Goal: Task Accomplishment & Management: Complete application form

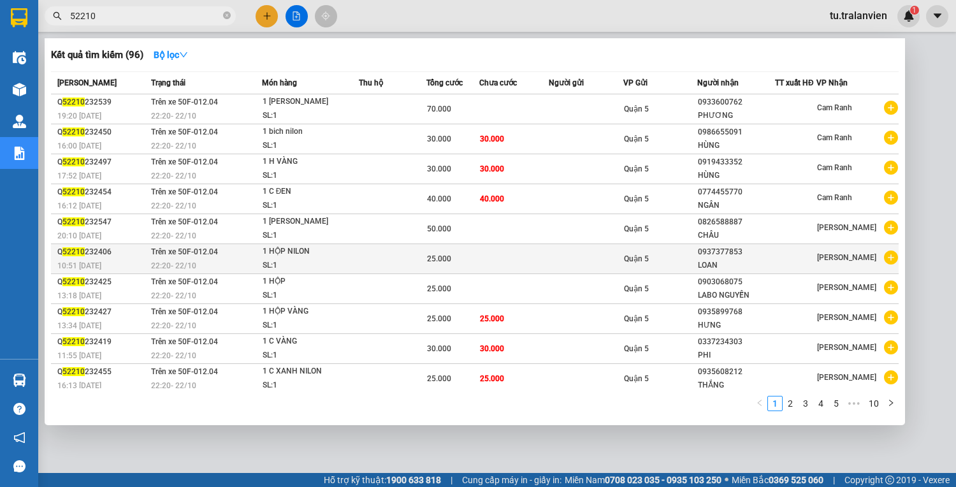
scroll to position [2, 0]
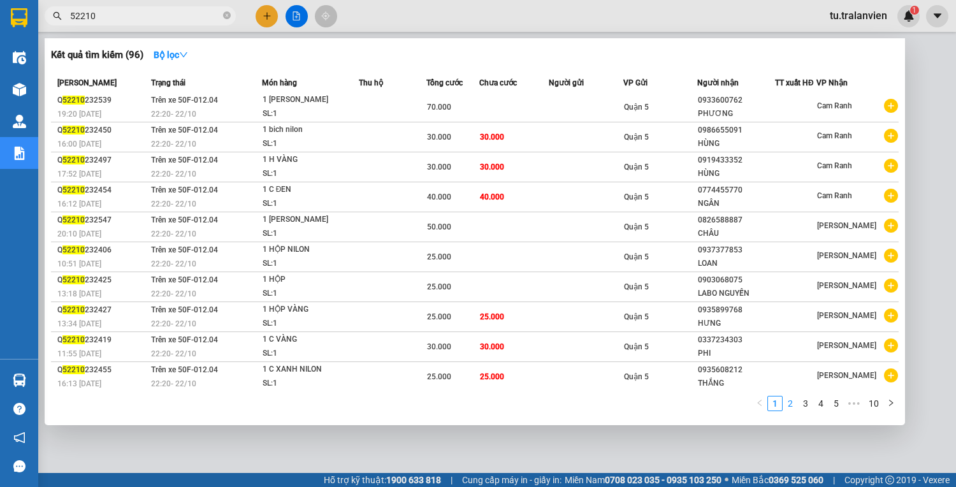
click at [791, 402] on link "2" at bounding box center [791, 404] width 14 height 14
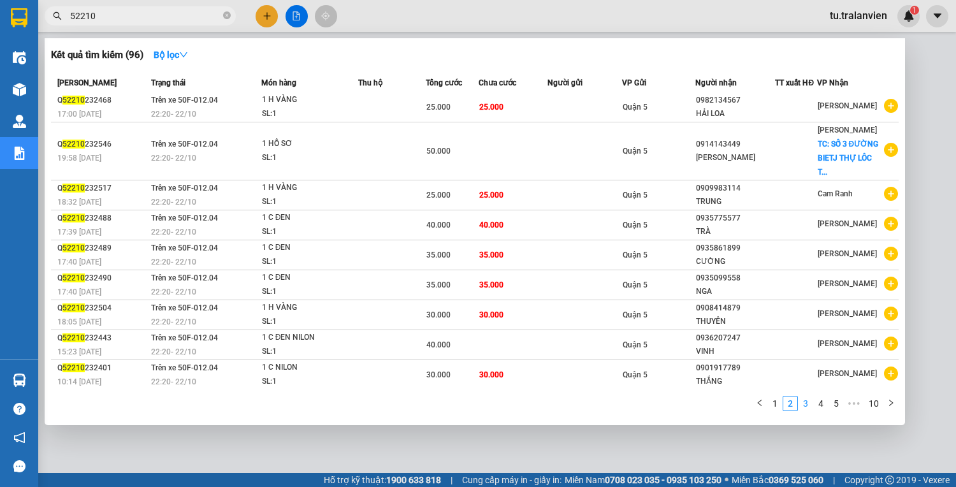
click at [810, 404] on link "3" at bounding box center [806, 404] width 14 height 14
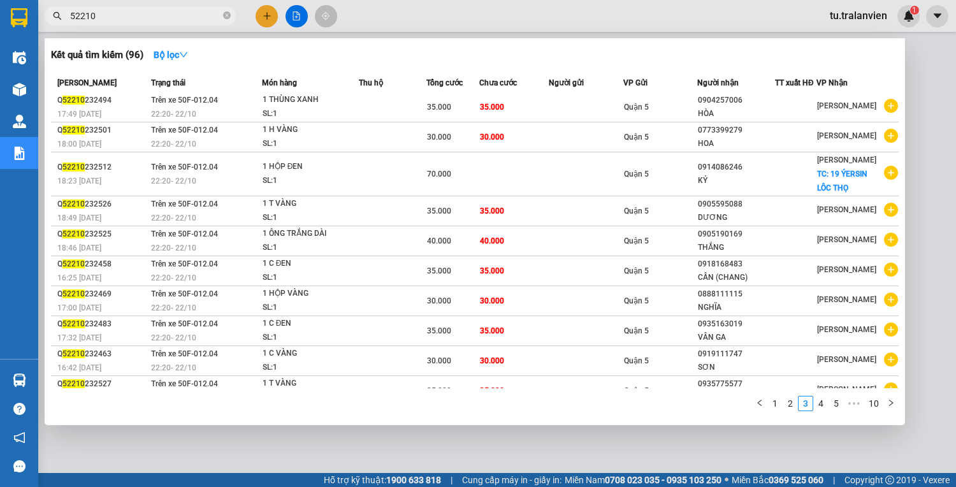
click at [110, 15] on input "52210" at bounding box center [145, 16] width 150 height 14
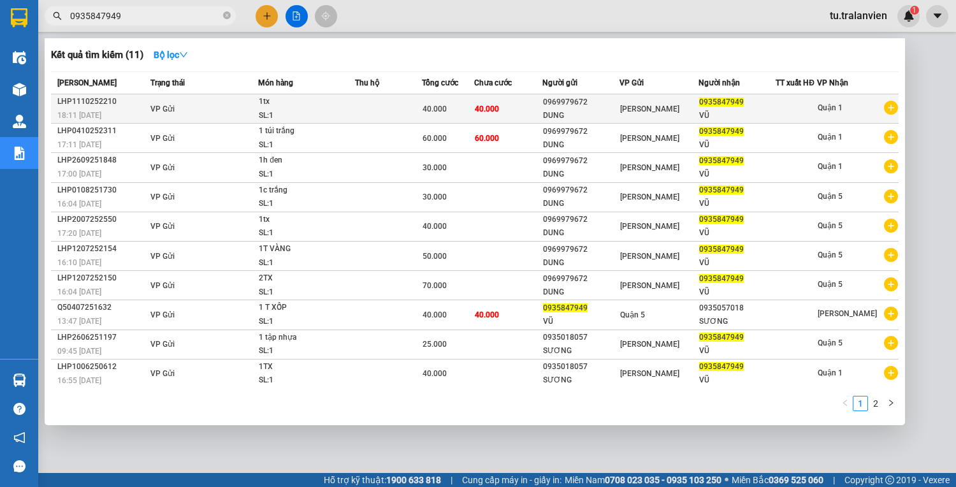
type input "0935847949"
click at [447, 105] on span "40.000" at bounding box center [435, 109] width 24 height 9
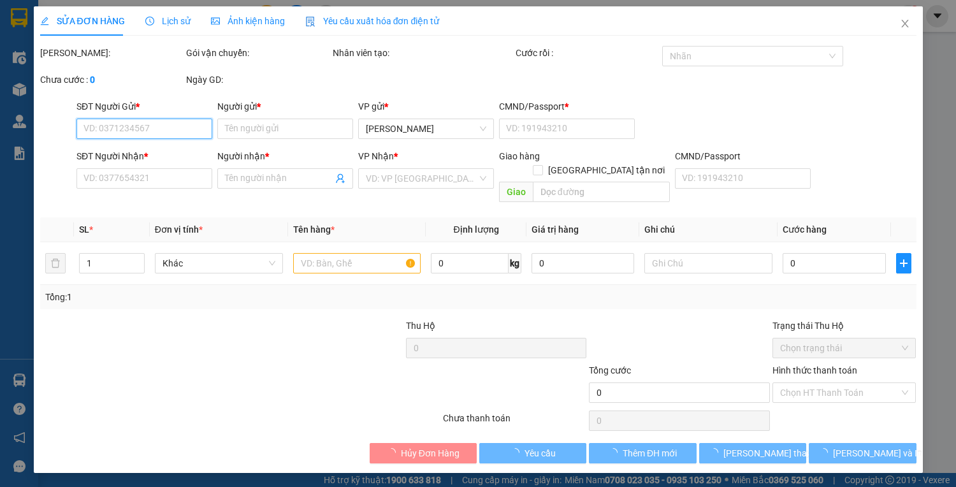
type input "0969979672"
type input "DUNG"
type input "220873997"
type input "0935847949"
type input "VŨ"
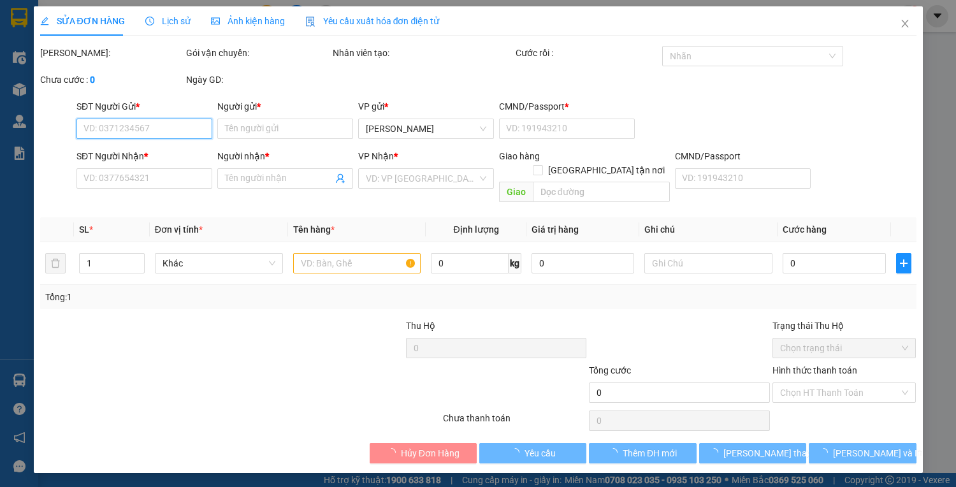
type input "40.000"
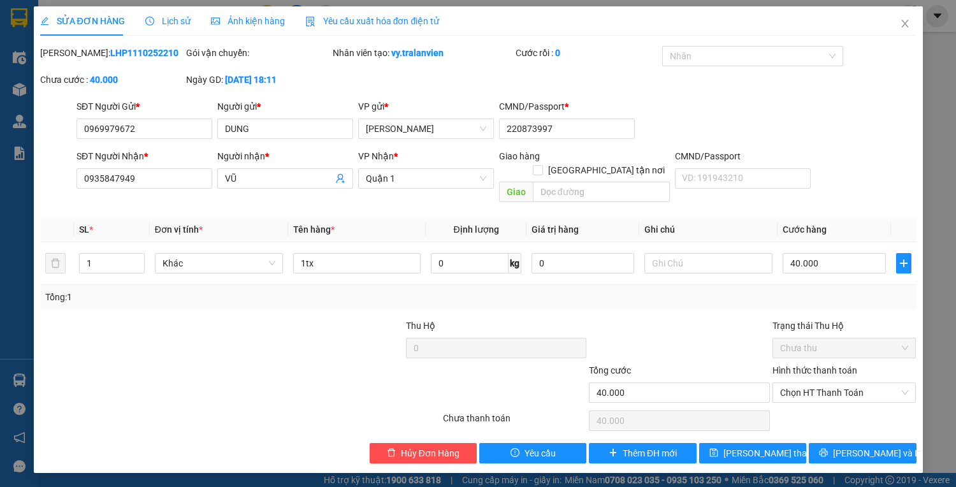
click at [240, 487] on div "SỬA ĐƠN HÀNG Lịch sử Ảnh kiện hàng Yêu cầu xuất hóa đơn điện tử Total Paid Fee …" at bounding box center [478, 243] width 956 height 487
click at [905, 28] on icon "close" at bounding box center [905, 23] width 10 height 10
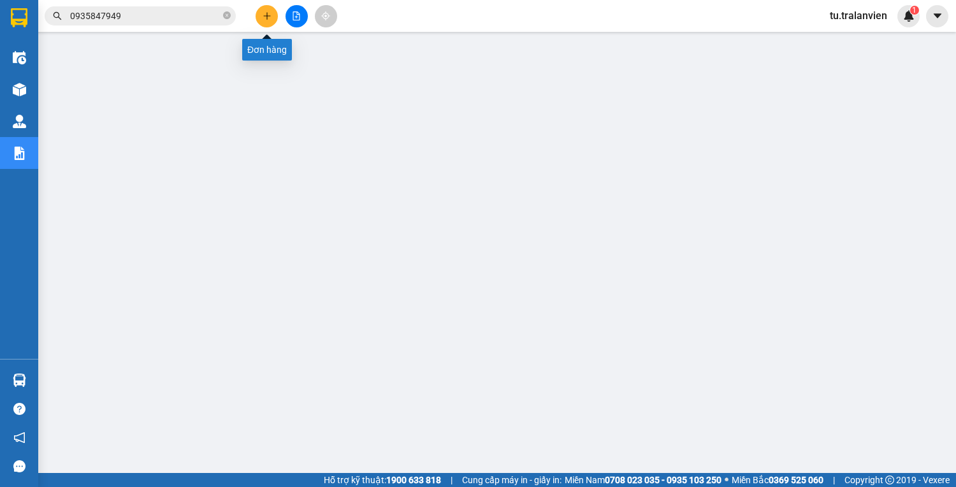
click at [265, 22] on button at bounding box center [267, 16] width 22 height 22
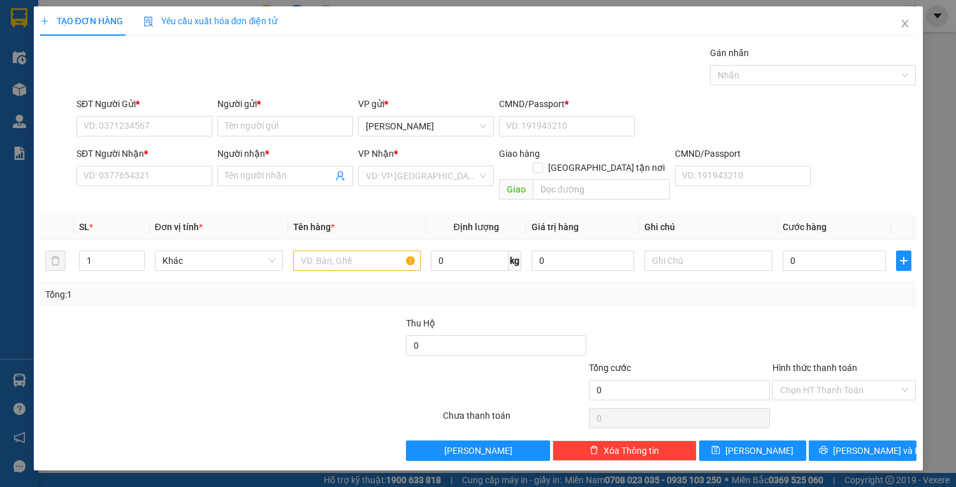
click at [161, 115] on div "SĐT Người Gửi *" at bounding box center [145, 106] width 136 height 19
click at [253, 131] on input "Người gửi *" at bounding box center [285, 126] width 136 height 20
click at [182, 175] on input "SĐT Người Nhận *" at bounding box center [145, 176] width 136 height 20
click at [286, 179] on input "Người nhận *" at bounding box center [279, 176] width 108 height 14
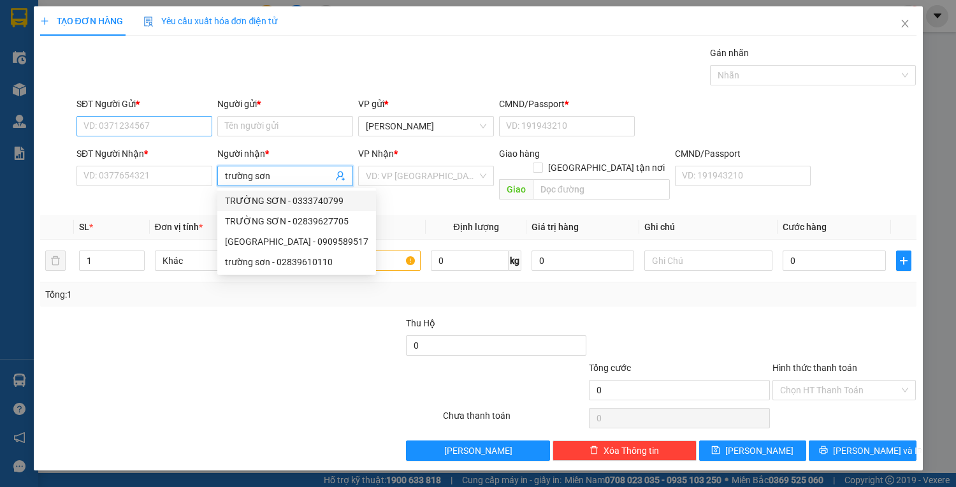
type input "trường sơn"
click at [176, 119] on input "SĐT Người Gửi *" at bounding box center [145, 126] width 136 height 20
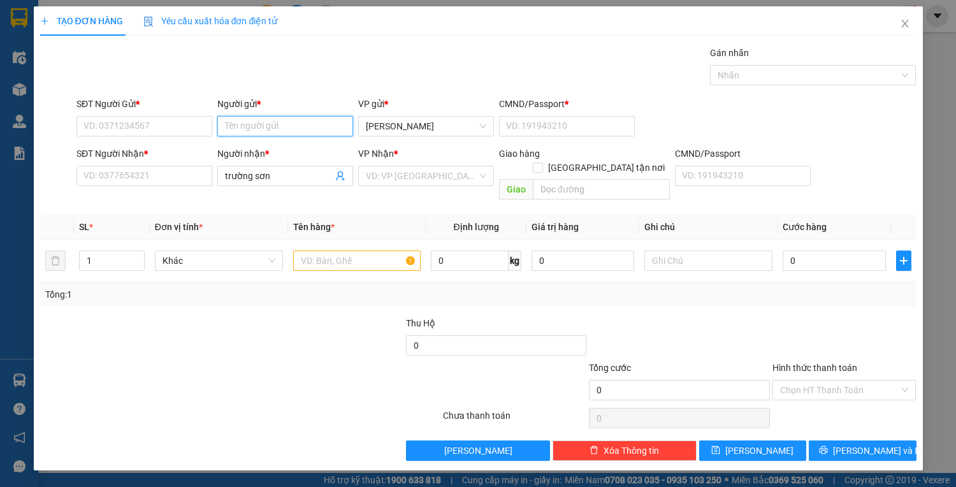
click at [278, 125] on input "Người gửi *" at bounding box center [285, 126] width 136 height 20
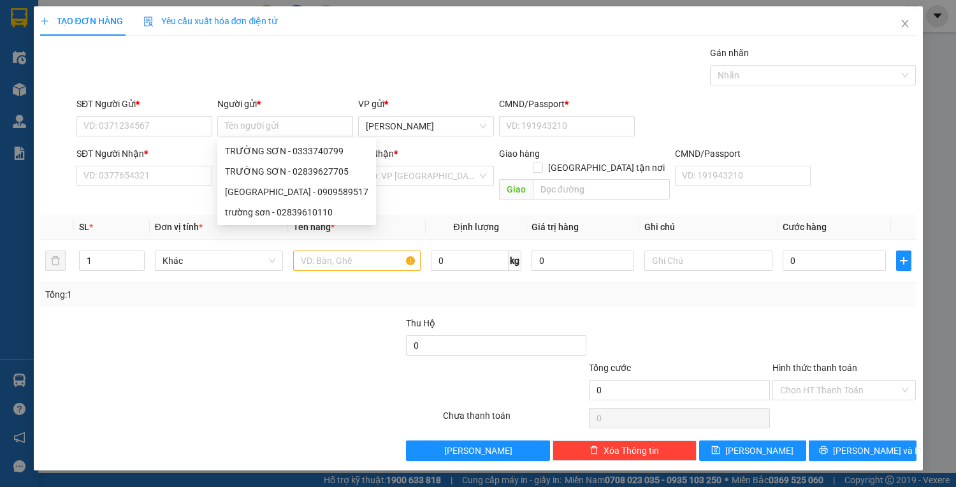
click at [154, 162] on div "SĐT Người Nhận *" at bounding box center [145, 156] width 136 height 19
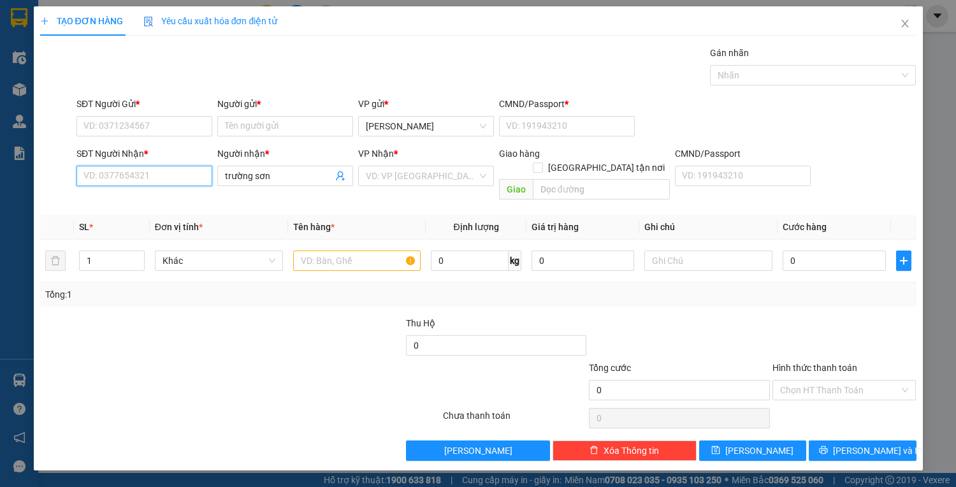
click at [161, 169] on input "SĐT Người Nhận *" at bounding box center [145, 176] width 136 height 20
drag, startPoint x: 221, startPoint y: 174, endPoint x: 229, endPoint y: 176, distance: 8.5
click at [223, 175] on span "trường sơn" at bounding box center [285, 176] width 136 height 20
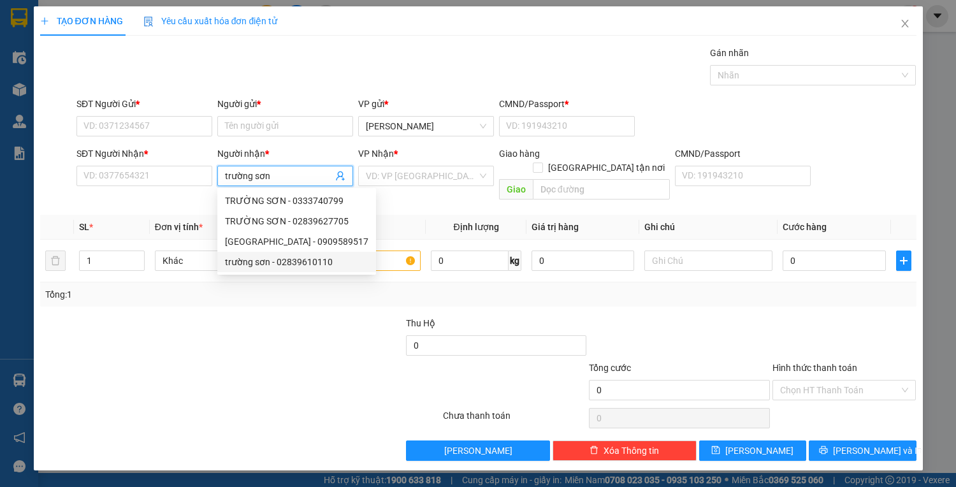
click at [325, 261] on div "trường sơn - 02839610110" at bounding box center [296, 262] width 143 height 14
type input "02839610110"
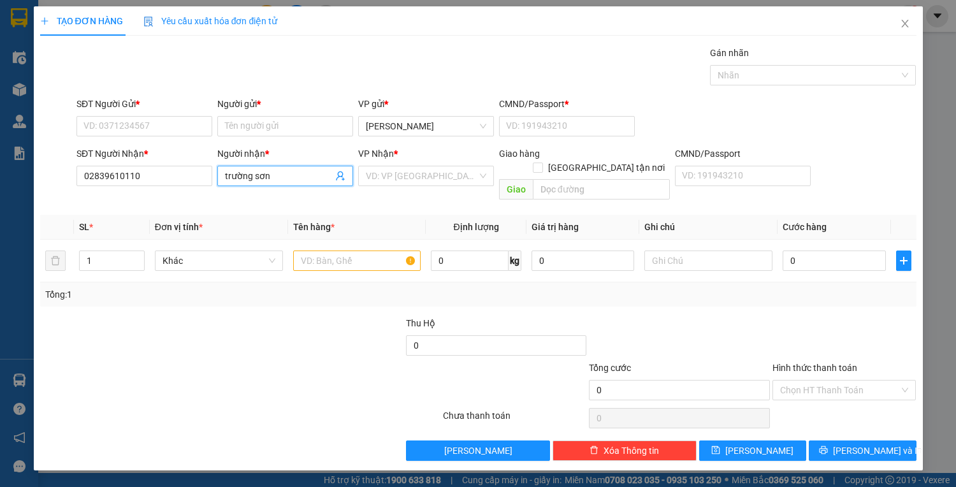
drag, startPoint x: 166, startPoint y: 105, endPoint x: 166, endPoint y: 115, distance: 9.6
click at [166, 107] on div "SĐT Người Gửi *" at bounding box center [145, 104] width 136 height 14
click at [166, 116] on input "SĐT Người Gửi *" at bounding box center [145, 126] width 136 height 20
click at [166, 115] on div "SĐT Người Gửi *" at bounding box center [145, 106] width 136 height 19
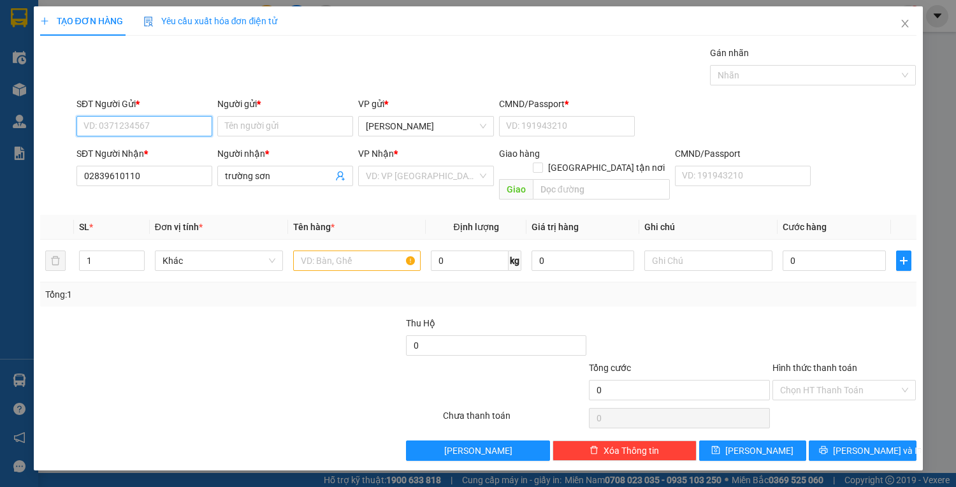
click at [166, 120] on input "SĐT Người Gửi *" at bounding box center [145, 126] width 136 height 20
click at [167, 121] on input "SĐT Người Gửi *" at bounding box center [145, 126] width 136 height 20
click at [244, 132] on input "Người gửi *" at bounding box center [285, 126] width 136 height 20
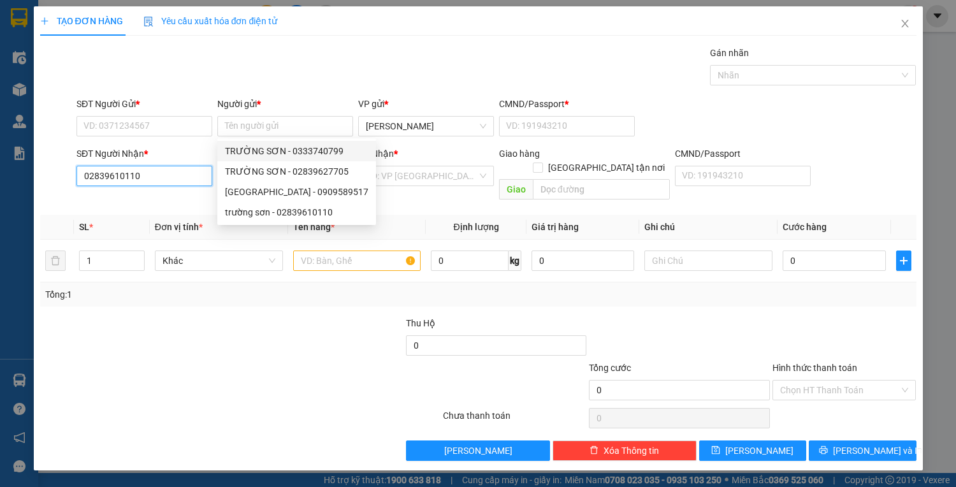
click at [153, 173] on input "02839610110" at bounding box center [145, 176] width 136 height 20
drag, startPoint x: 153, startPoint y: 173, endPoint x: 755, endPoint y: 93, distance: 607.3
click at [154, 173] on input "02839610110" at bounding box center [145, 176] width 136 height 20
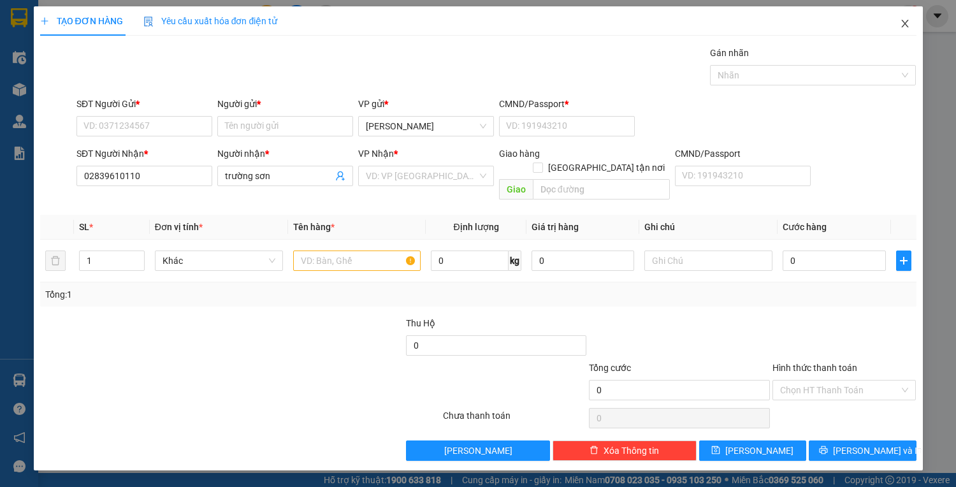
click at [902, 24] on icon "close" at bounding box center [905, 23] width 10 height 10
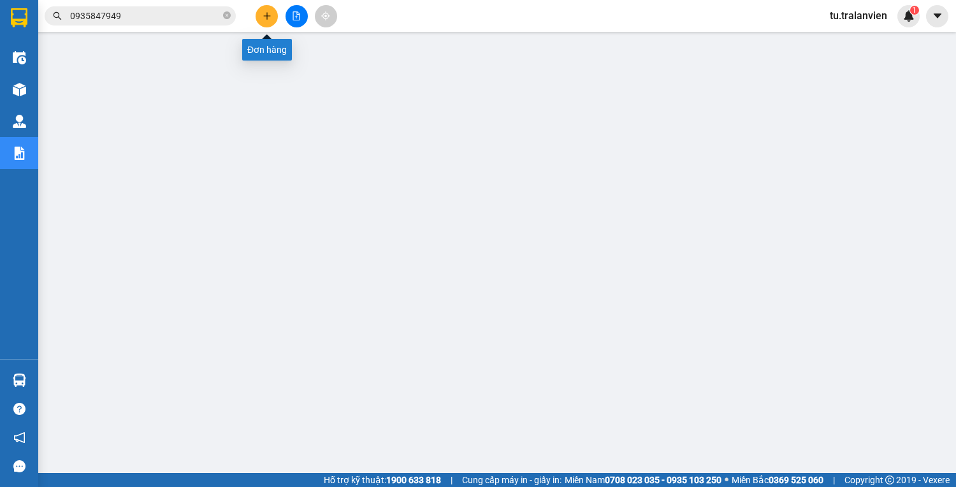
click at [186, 22] on input "0935847949" at bounding box center [145, 16] width 150 height 14
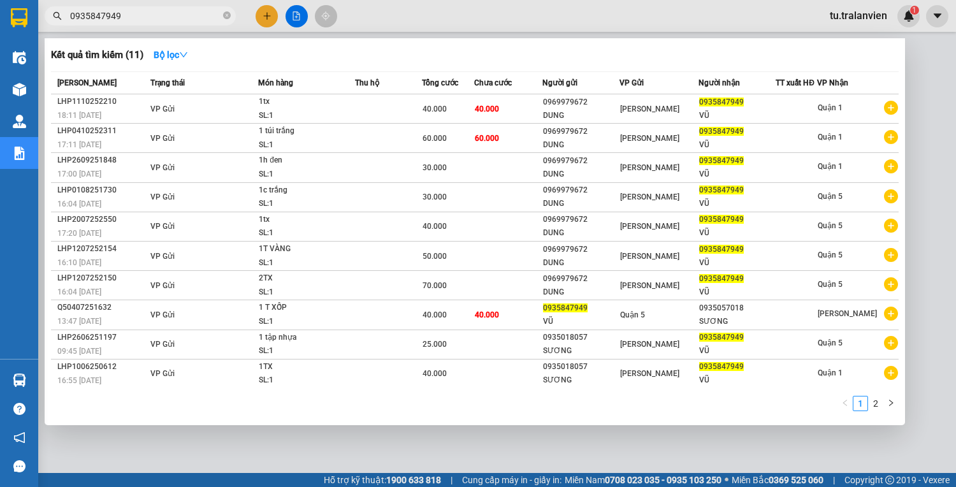
click at [186, 22] on input "0935847949" at bounding box center [145, 16] width 150 height 14
click at [275, 13] on div at bounding box center [478, 243] width 956 height 487
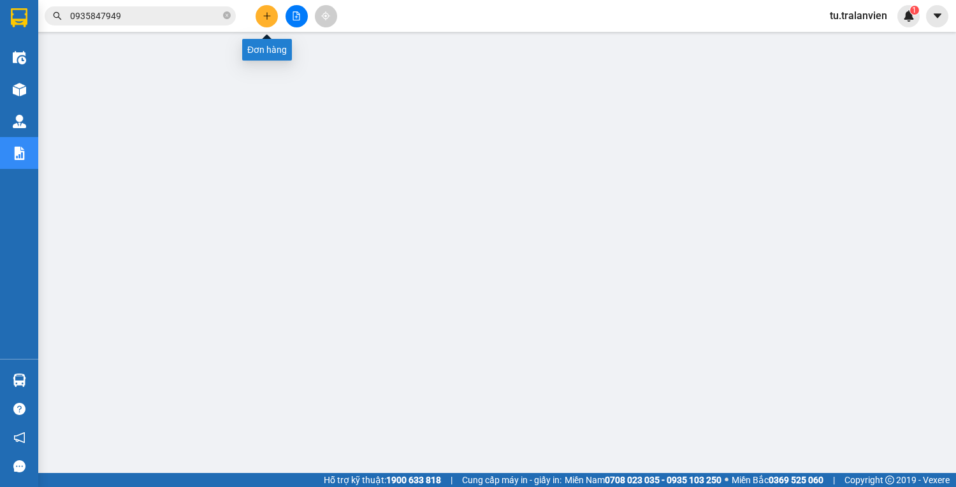
click at [268, 18] on icon "plus" at bounding box center [267, 15] width 9 height 9
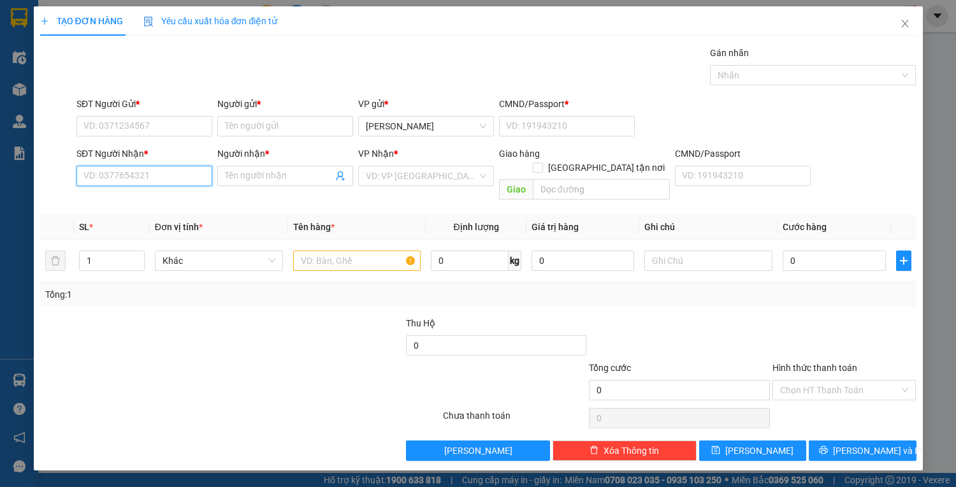
click at [173, 176] on input "SĐT Người Nhận *" at bounding box center [145, 176] width 136 height 20
paste input "02839610110"
type input "02839610110"
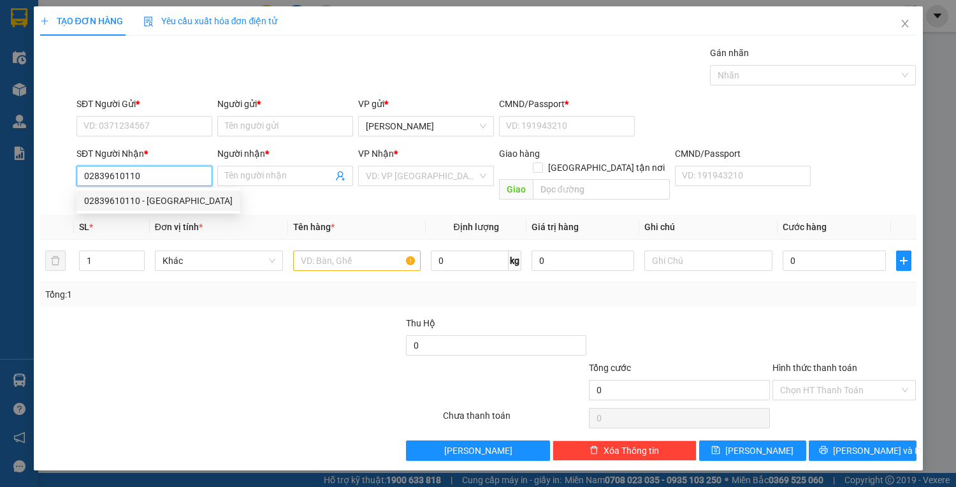
drag, startPoint x: 203, startPoint y: 198, endPoint x: 189, endPoint y: 168, distance: 33.4
click at [203, 199] on div "02839610110 - [GEOGRAPHIC_DATA]" at bounding box center [158, 201] width 149 height 14
type input "trường sơn"
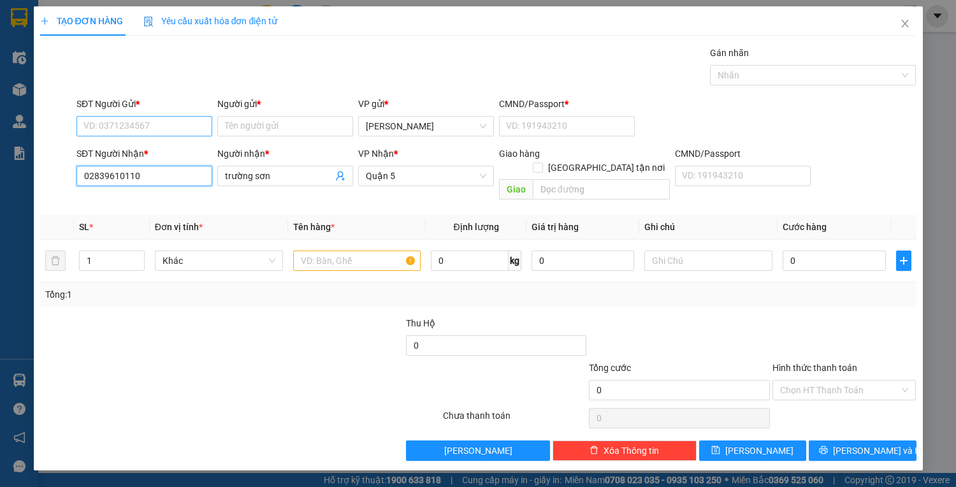
type input "02839610110"
click at [166, 122] on input "SĐT Người Gửi *" at bounding box center [145, 126] width 136 height 20
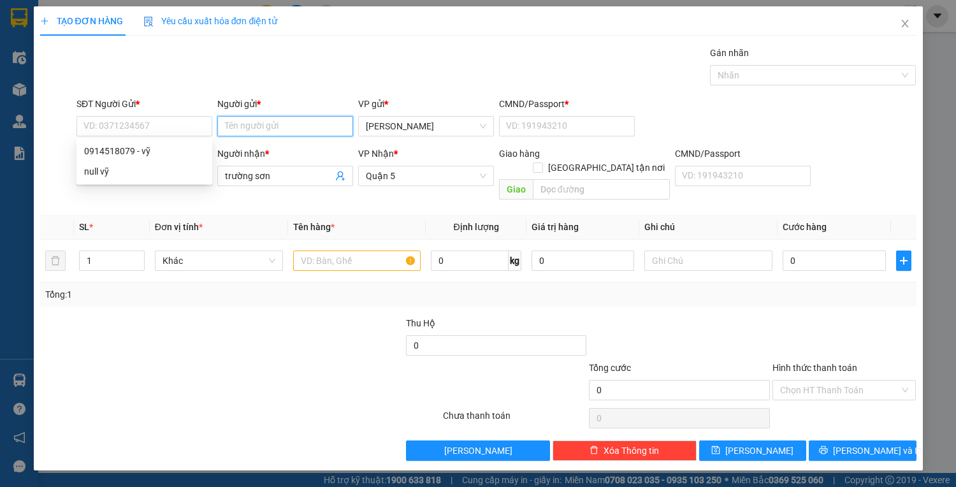
click at [254, 125] on input "Người gửi *" at bounding box center [285, 126] width 136 height 20
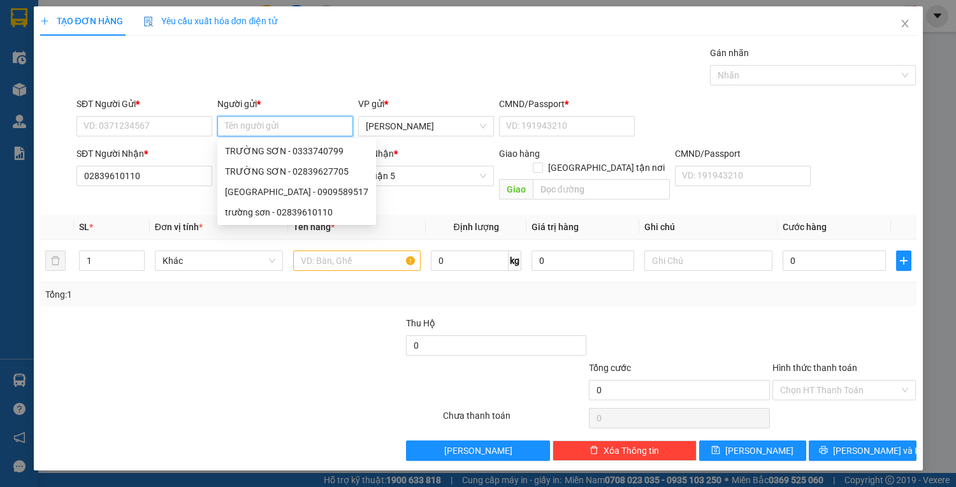
type input "a"
type input "â"
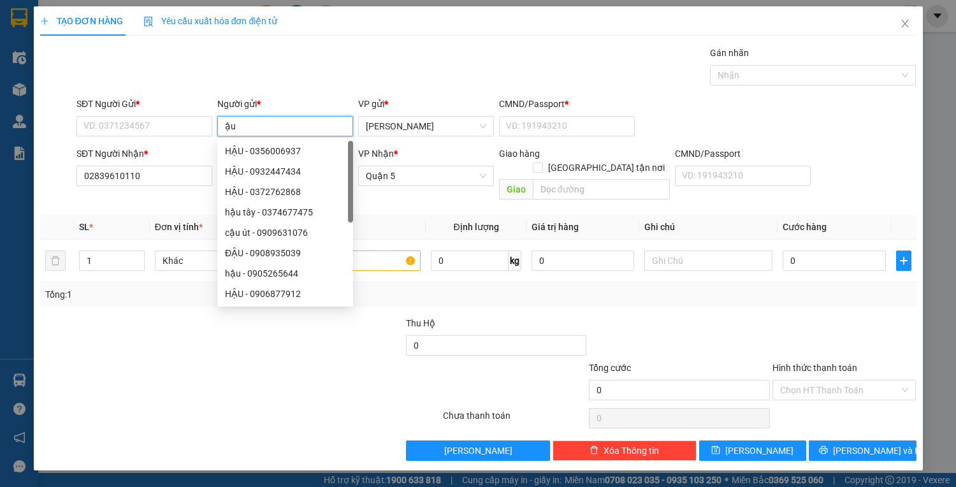
type input "ậ"
type input "hậu"
click at [150, 121] on input "SĐT Người Gửi *" at bounding box center [145, 126] width 136 height 20
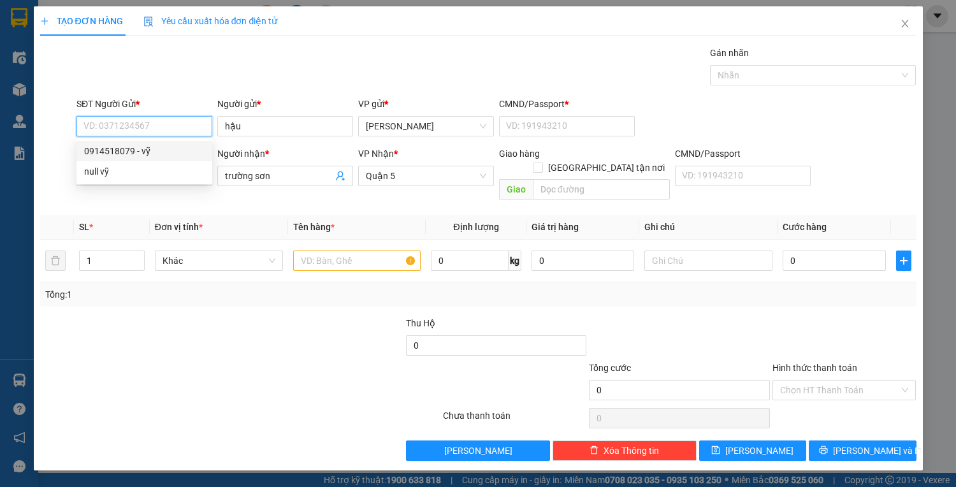
drag, startPoint x: 173, startPoint y: 150, endPoint x: 180, endPoint y: 150, distance: 7.0
click at [180, 150] on div "0914518079 - vỹ" at bounding box center [144, 151] width 121 height 14
type input "0914518079"
type input "vỹ"
type input "1"
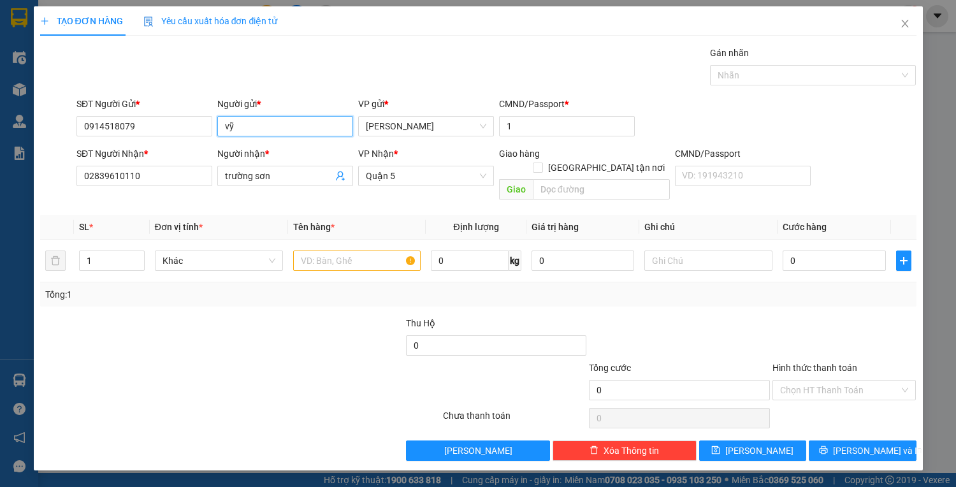
click at [254, 128] on input "vỹ" at bounding box center [285, 126] width 136 height 20
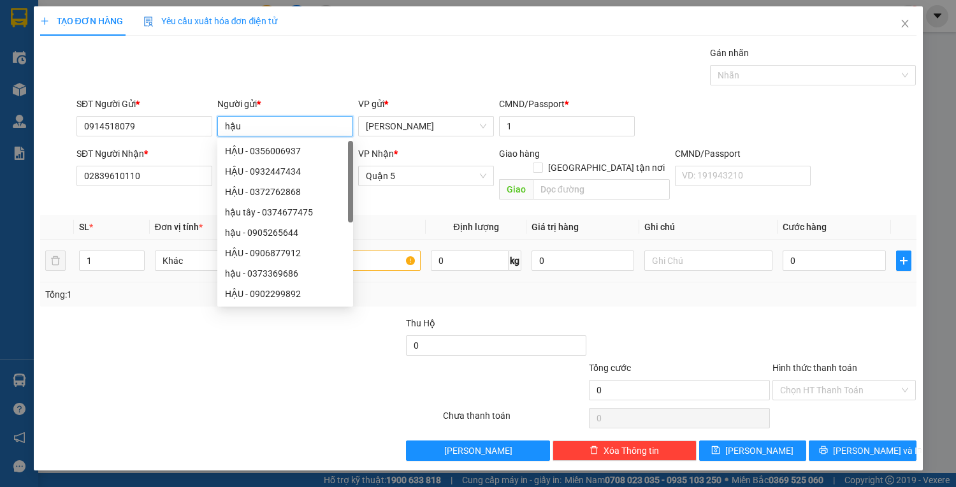
type input "hậu"
click at [379, 253] on input "text" at bounding box center [357, 261] width 128 height 20
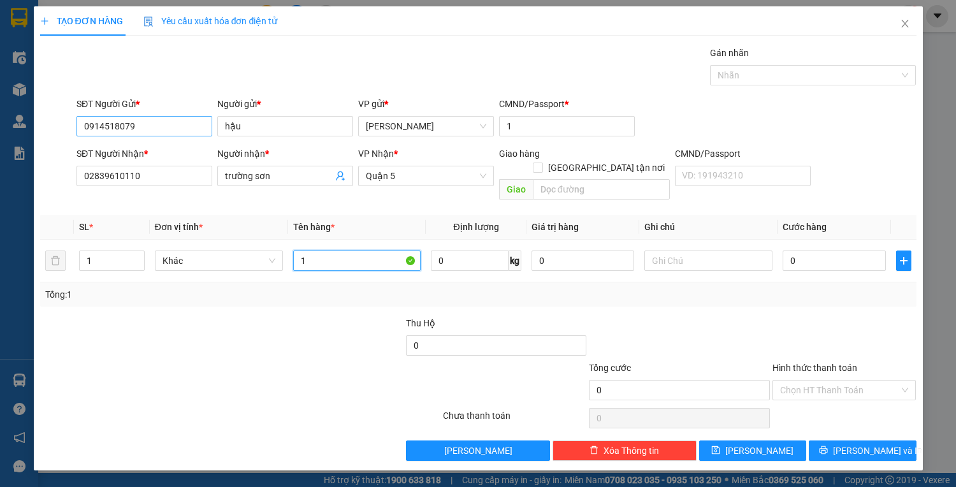
type input "1"
click at [183, 121] on input "0914518079" at bounding box center [145, 126] width 136 height 20
type input "0906139636"
click at [347, 251] on input "1" at bounding box center [357, 261] width 128 height 20
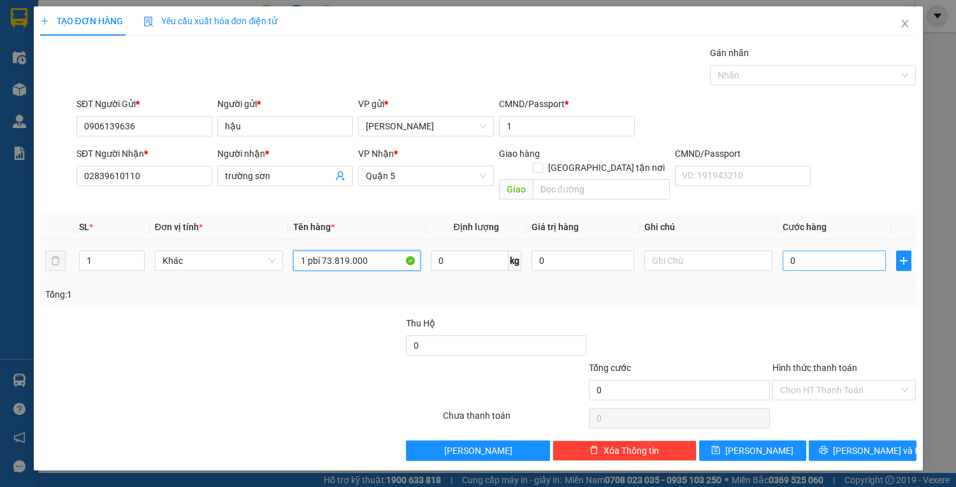
type input "1 pbi 73.819.000"
click at [806, 251] on input "0" at bounding box center [834, 261] width 103 height 20
type input "2"
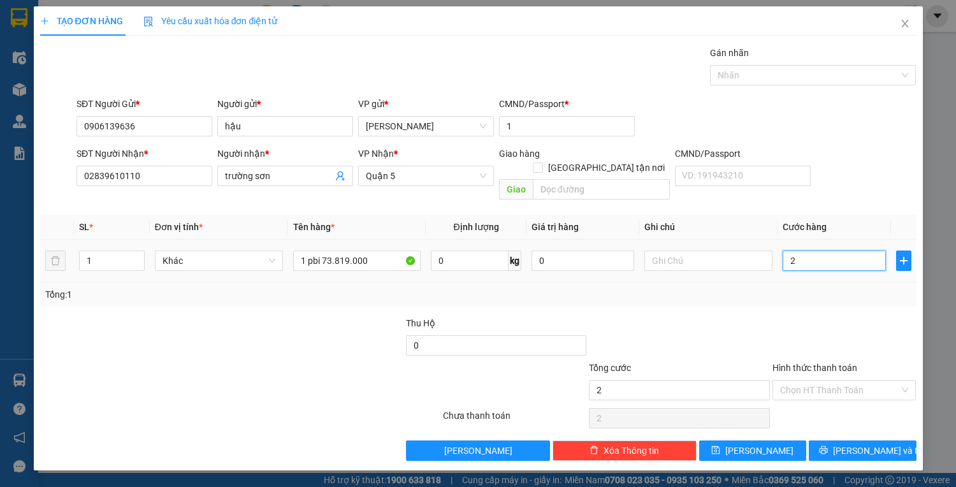
type input "25"
type input "250"
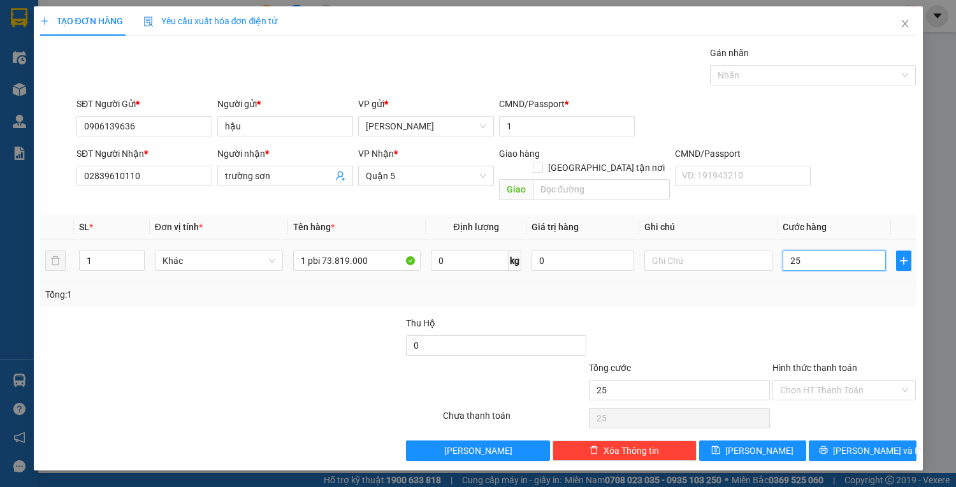
type input "250"
type input "250.000"
click at [862, 421] on div "Transit Pickup Surcharge Ids Transit Deliver Surcharge Ids Transit Deliver Surc…" at bounding box center [478, 253] width 877 height 415
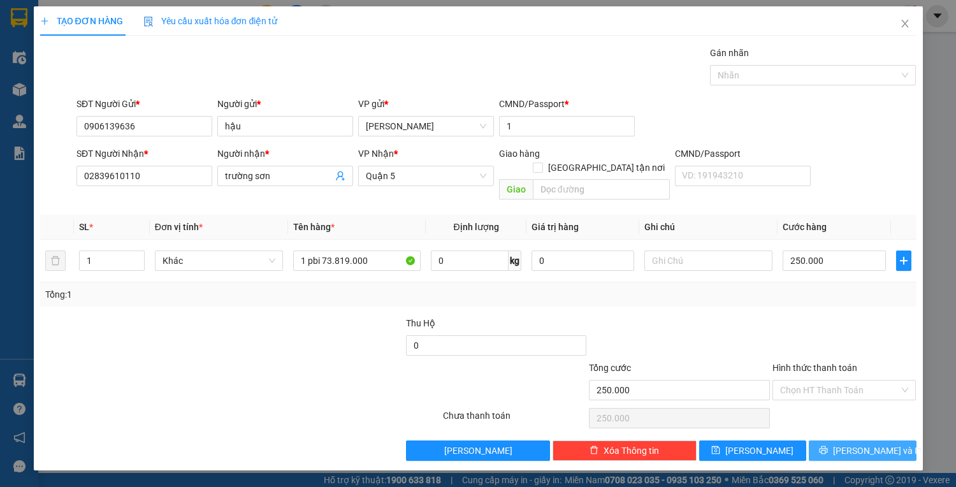
click at [866, 444] on span "[PERSON_NAME] và In" at bounding box center [877, 451] width 89 height 14
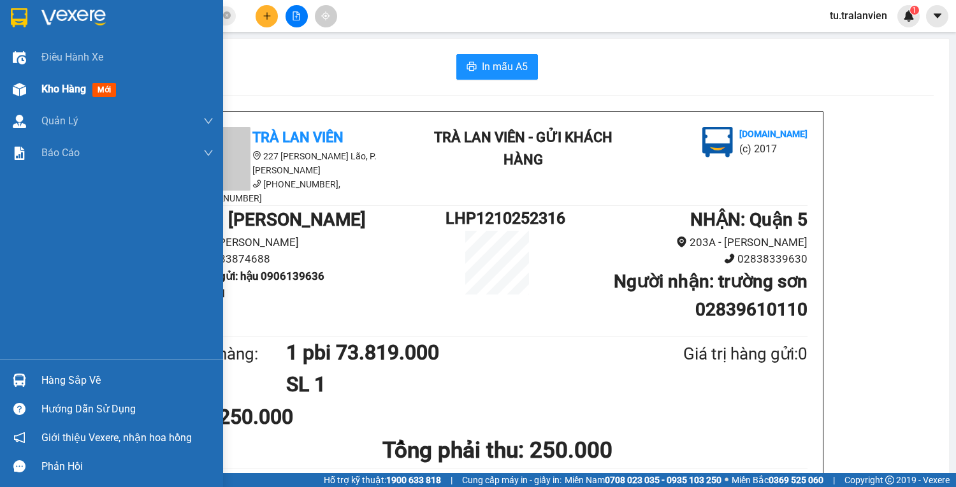
click at [92, 94] on div "Kho hàng mới" at bounding box center [81, 89] width 80 height 16
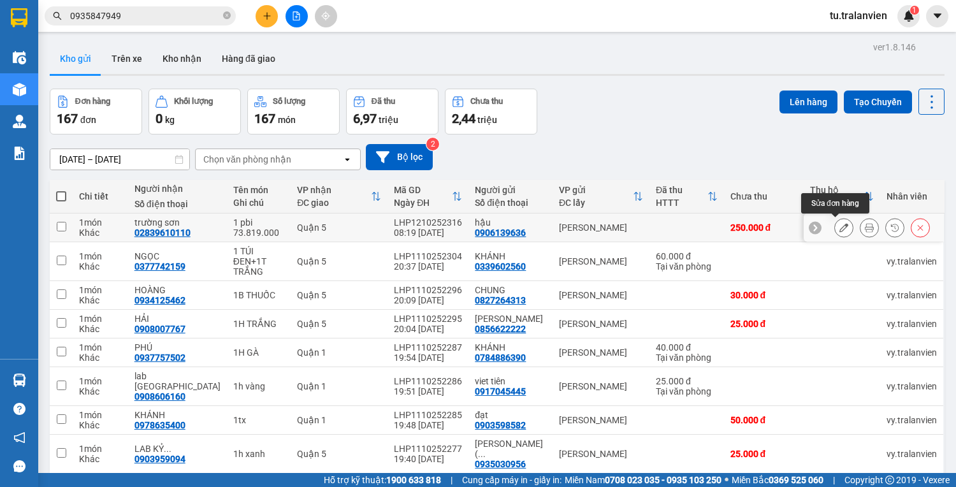
click at [840, 225] on button at bounding box center [844, 228] width 18 height 22
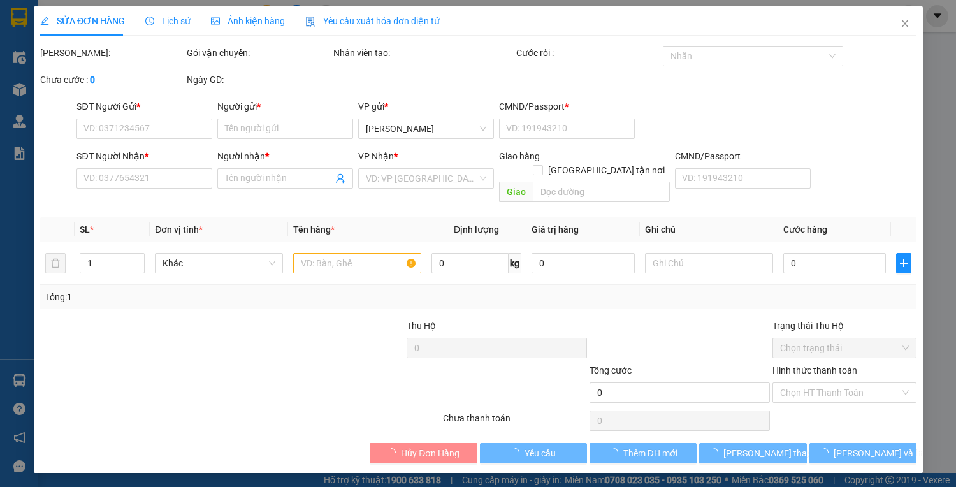
type input "0906139636"
type input "hậu"
type input "1"
type input "02839610110"
type input "trường sơn"
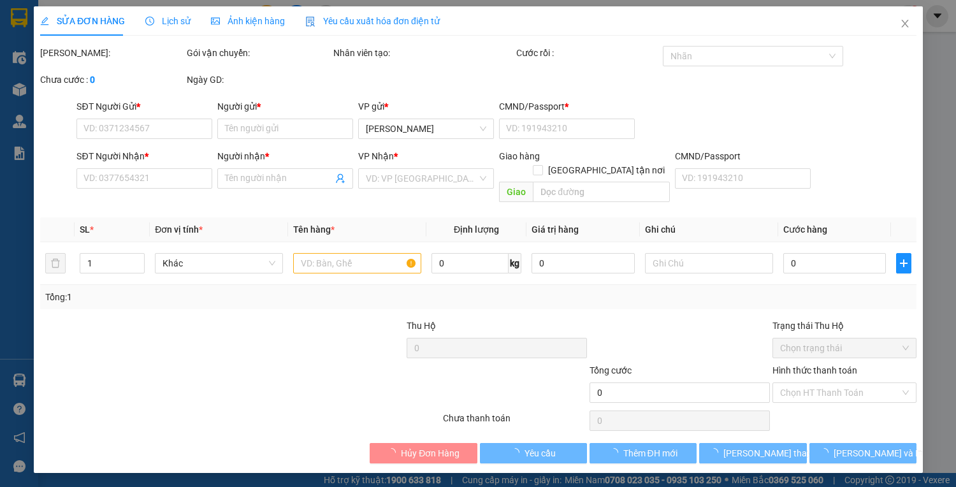
type input "250.000"
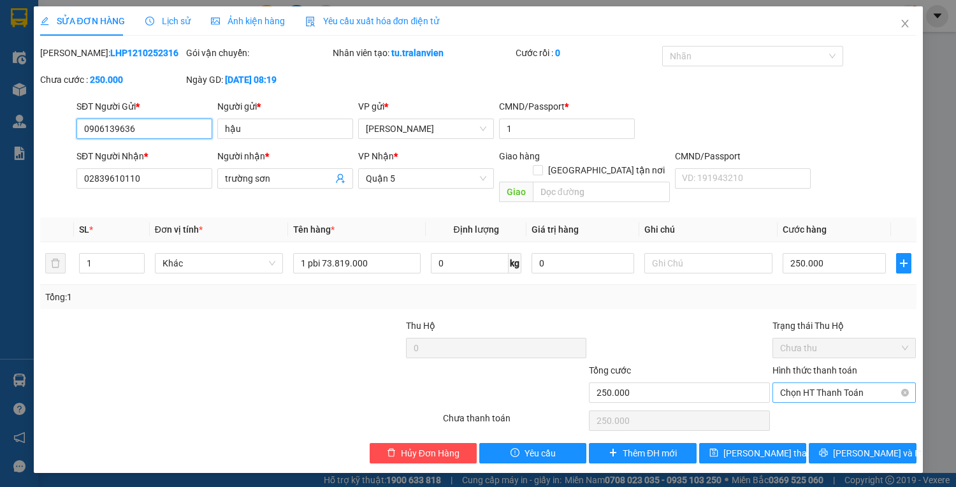
click at [859, 383] on span "Chọn HT Thanh Toán" at bounding box center [844, 392] width 129 height 19
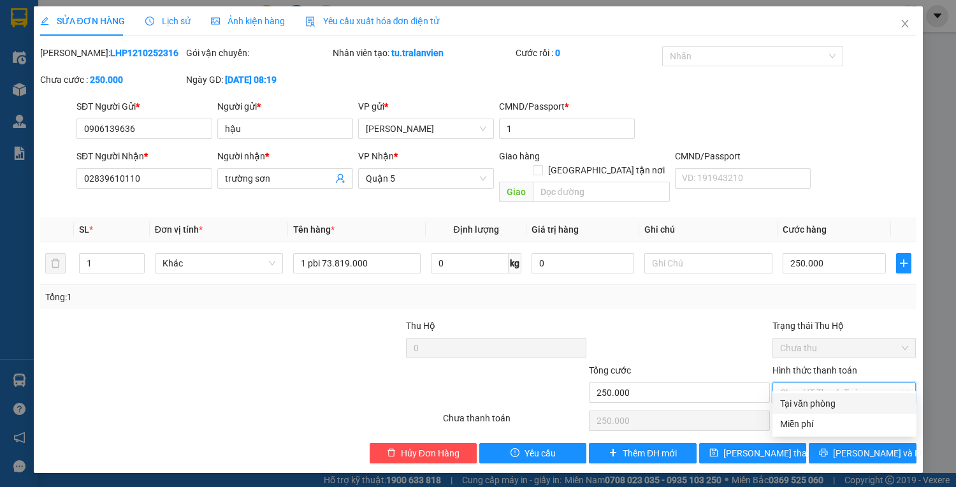
click at [847, 397] on div "Tại văn phòng" at bounding box center [844, 404] width 129 height 14
type input "0"
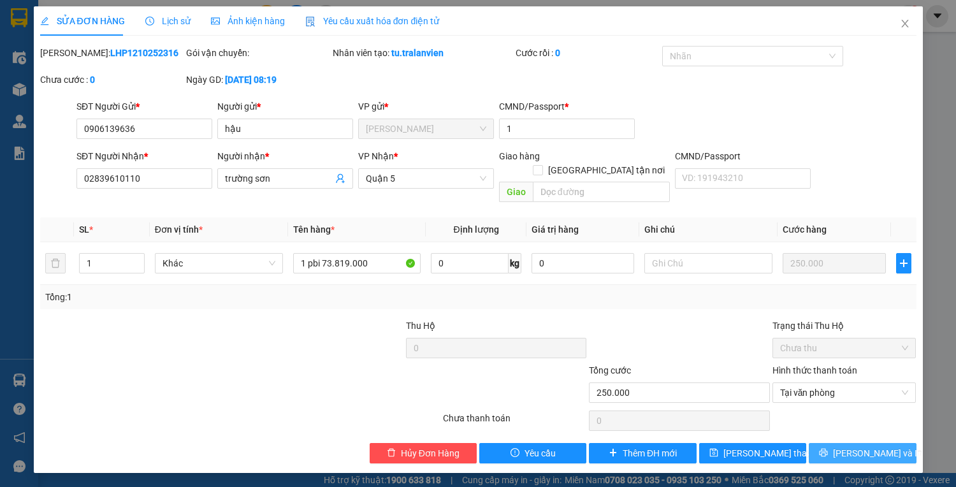
click at [858, 446] on span "[PERSON_NAME] và In" at bounding box center [877, 453] width 89 height 14
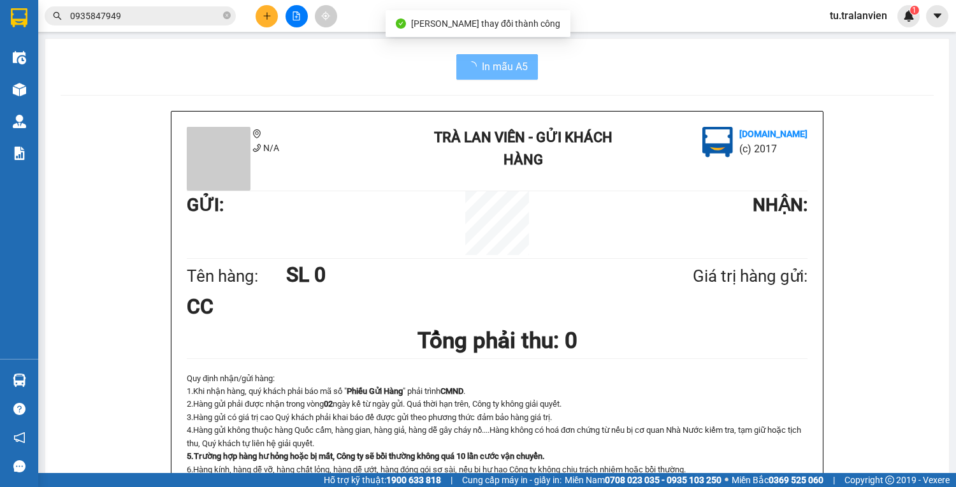
click at [464, 52] on div "In mẫu A5 N/A Trà Lan Viên - Gửi khách hàng [DOMAIN_NAME] (c) 2017 GỬI : NHẬN :…" at bounding box center [497, 491] width 904 height 904
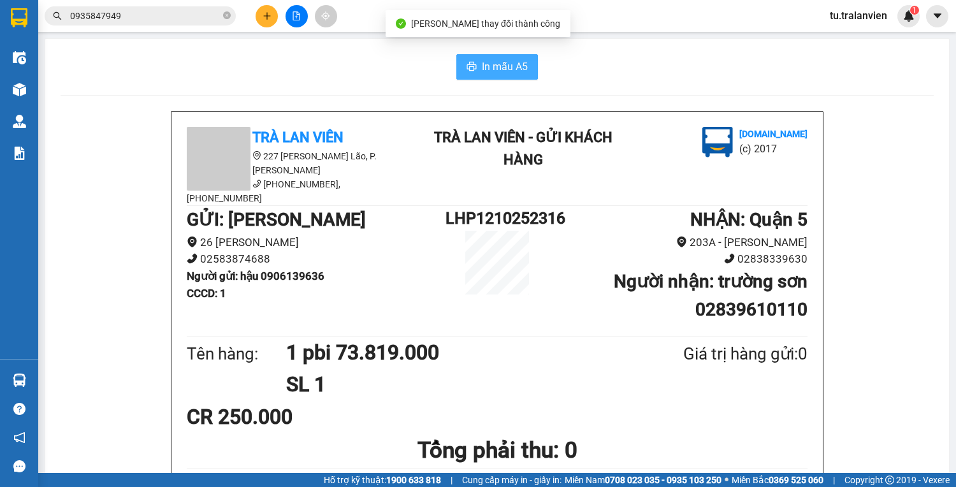
click at [485, 67] on span "In mẫu A5" at bounding box center [505, 67] width 46 height 16
click at [263, 15] on icon "plus" at bounding box center [266, 15] width 7 height 1
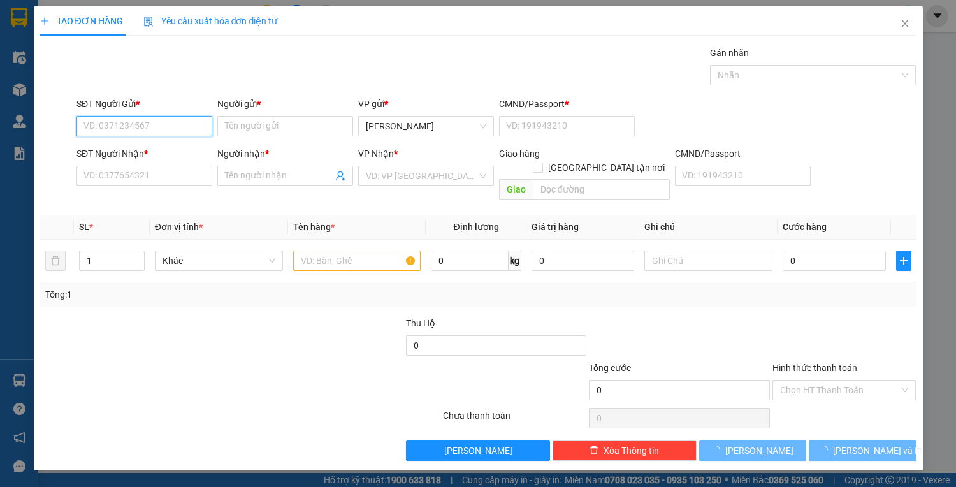
click at [158, 122] on input "SĐT Người Gửi *" at bounding box center [145, 126] width 136 height 20
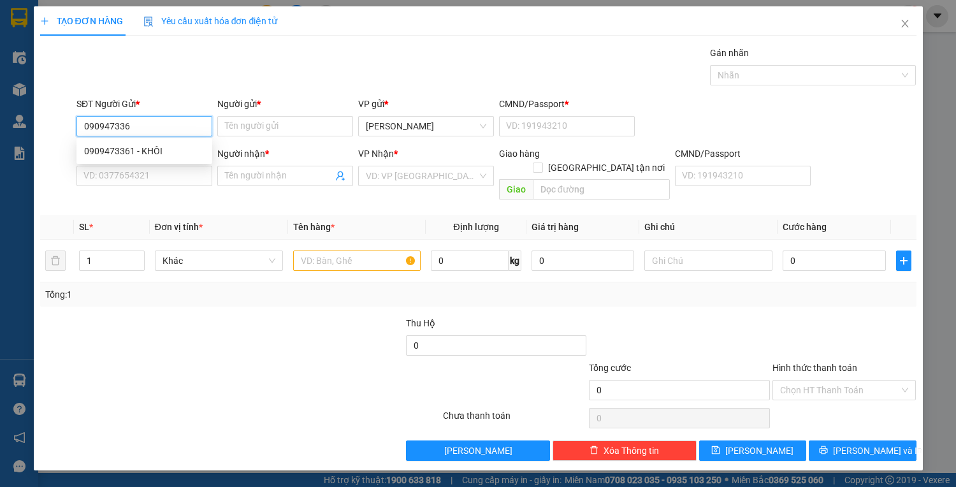
type input "0909473361"
click at [161, 158] on div "0909473361 - KHÔI" at bounding box center [145, 151] width 136 height 20
type input "KHÔI"
type input "1"
type input "0936800578"
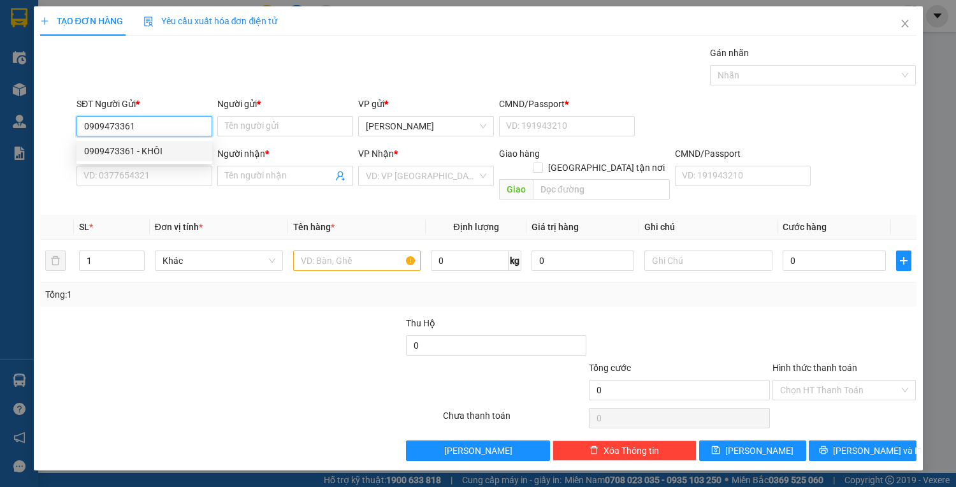
type input "VIỆT"
type input "0909473361"
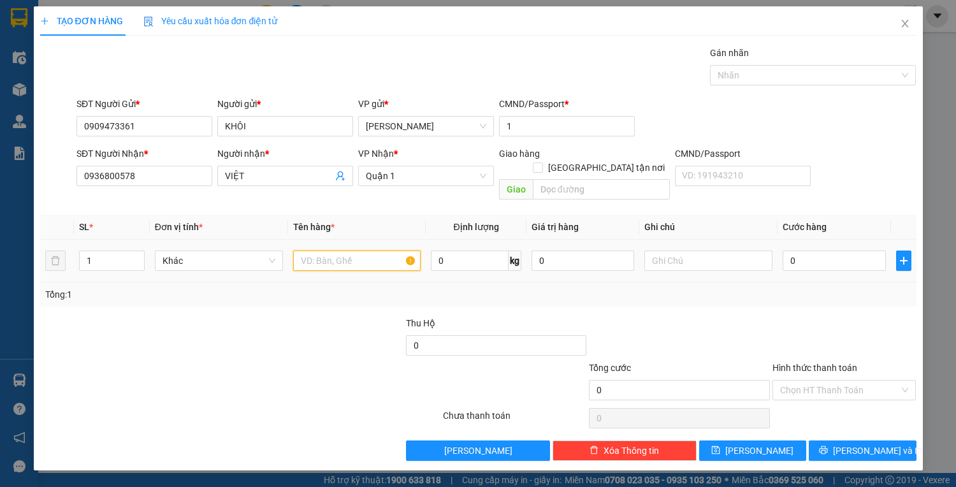
click at [326, 251] on input "text" at bounding box center [357, 261] width 128 height 20
type input "1 bịch đen"
click at [858, 260] on td "0" at bounding box center [834, 261] width 113 height 43
click at [856, 253] on input "0" at bounding box center [834, 261] width 103 height 20
type input "3"
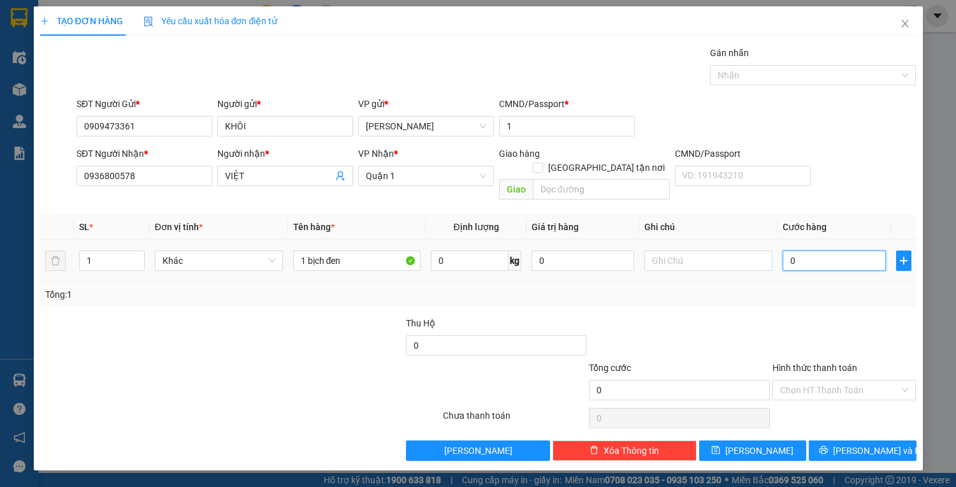
type input "3"
type input "30"
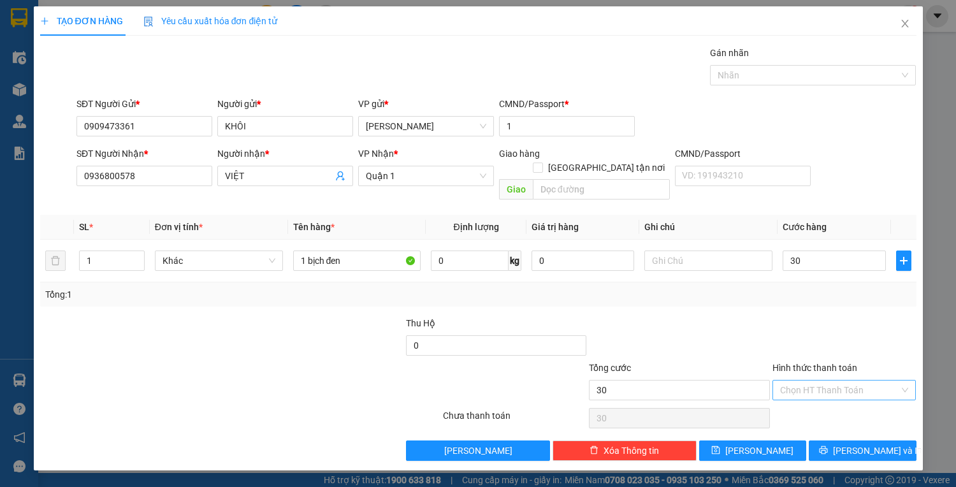
type input "30.000"
click at [840, 381] on input "Hình thức thanh toán" at bounding box center [840, 390] width 120 height 19
click at [841, 390] on div "Tại văn phòng" at bounding box center [845, 400] width 144 height 20
type input "0"
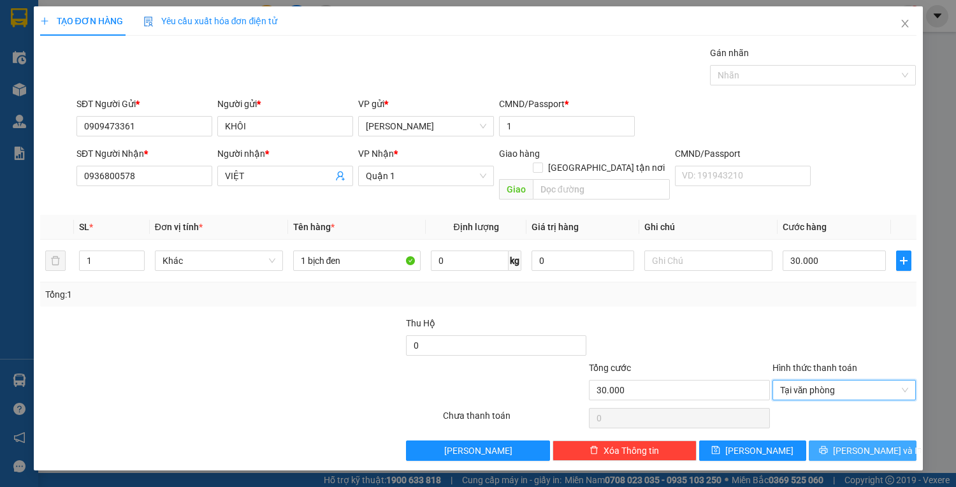
click at [859, 444] on span "[PERSON_NAME] và In" at bounding box center [877, 451] width 89 height 14
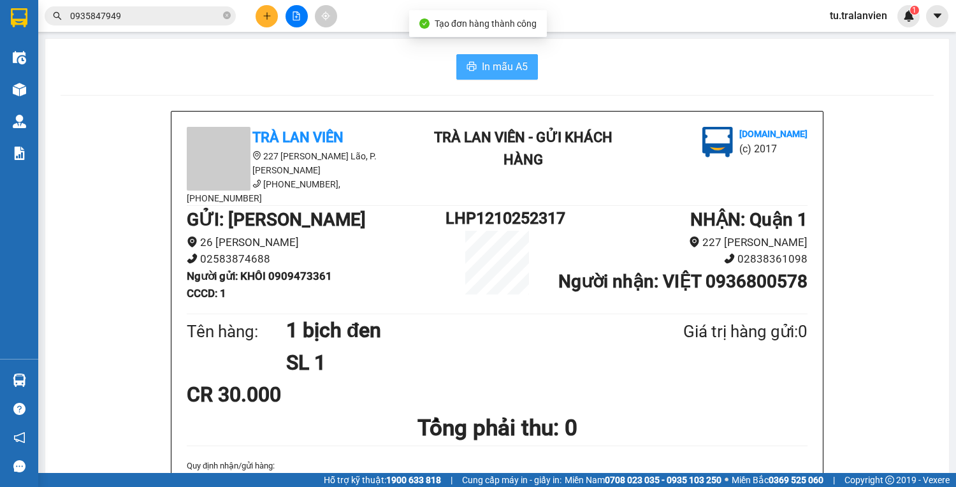
click at [474, 72] on button "In mẫu A5" at bounding box center [498, 67] width 82 height 26
click at [140, 16] on input "0935847949" at bounding box center [145, 16] width 150 height 14
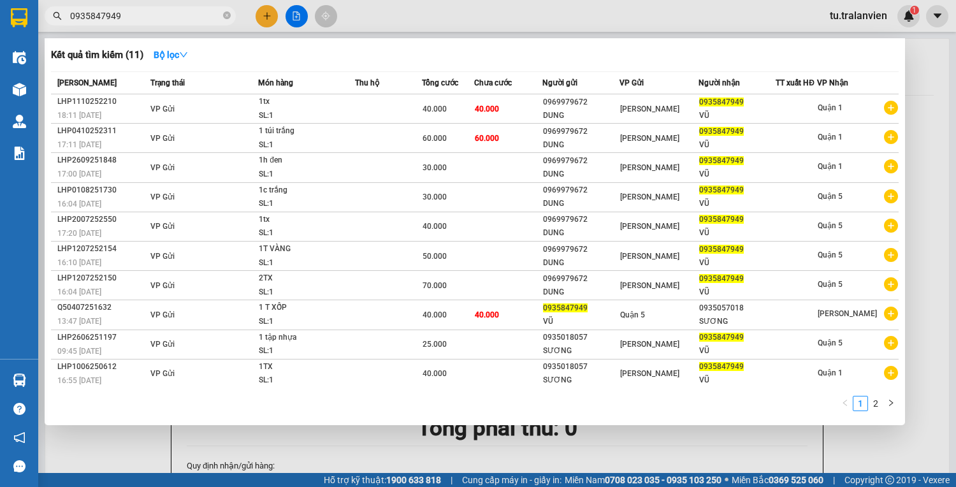
click at [140, 16] on input "0935847949" at bounding box center [145, 16] width 150 height 14
paste input "Q51110252315"
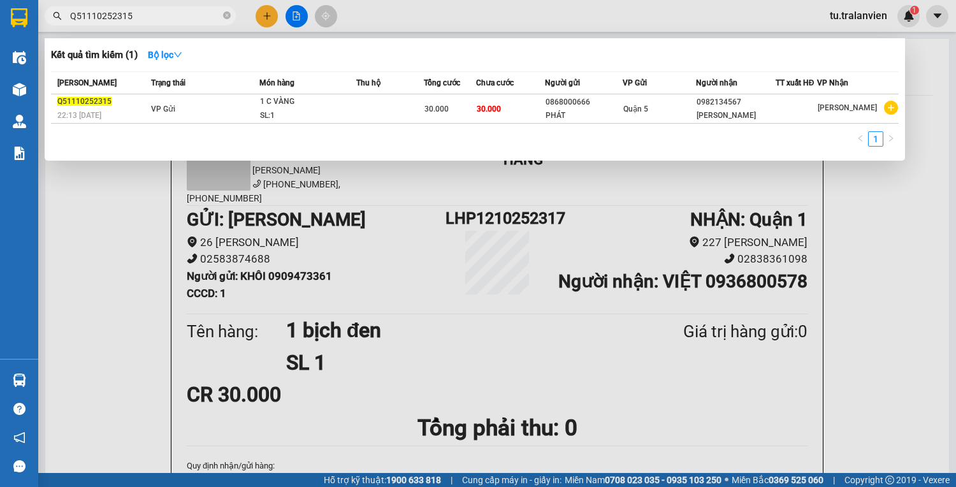
type input "Q51110252315"
